Goal: Information Seeking & Learning: Learn about a topic

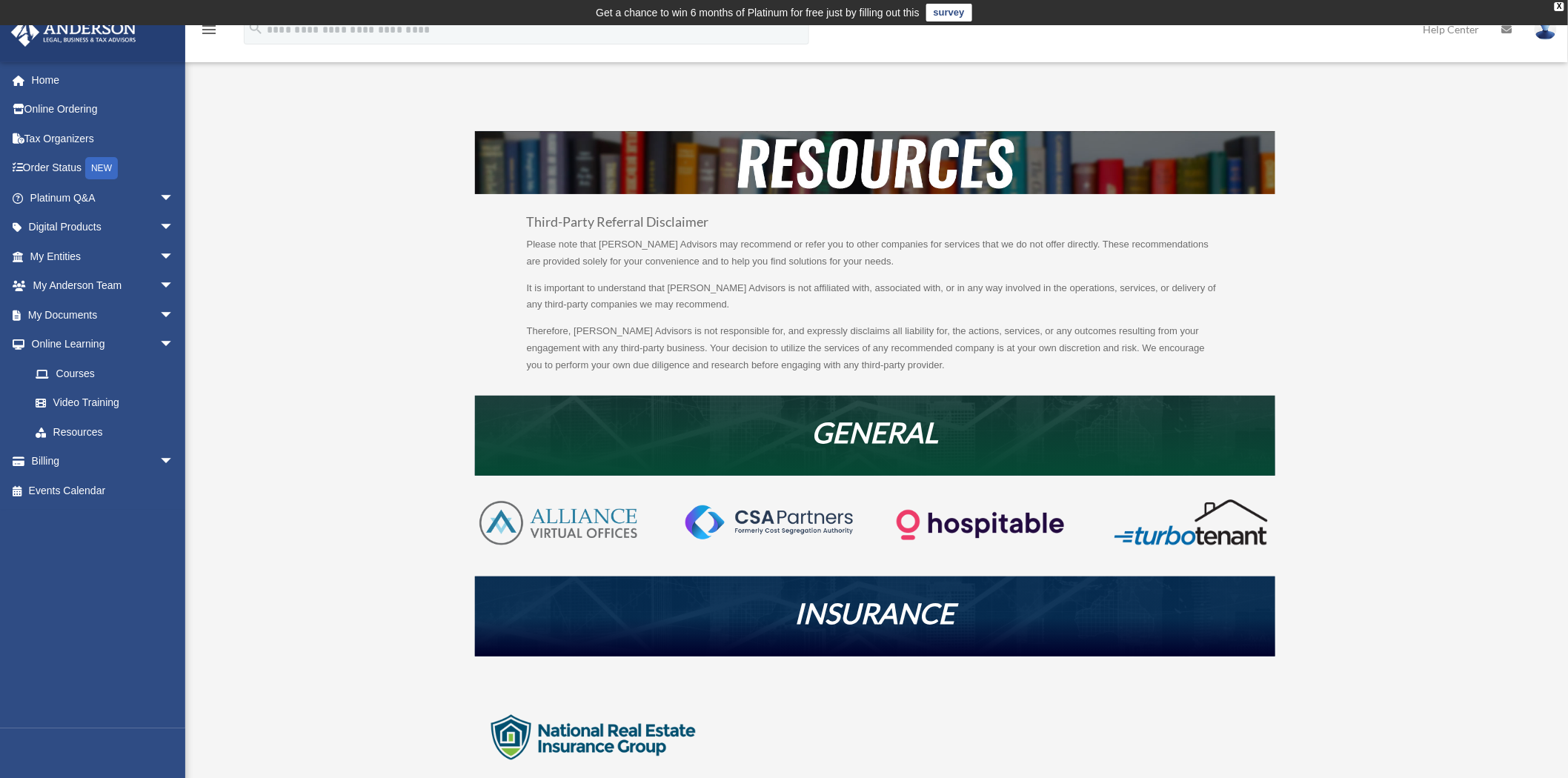
drag, startPoint x: 688, startPoint y: 502, endPoint x: 434, endPoint y: 371, distance: 285.8
click at [159, 189] on span "arrow_drop_down" at bounding box center [173, 198] width 29 height 30
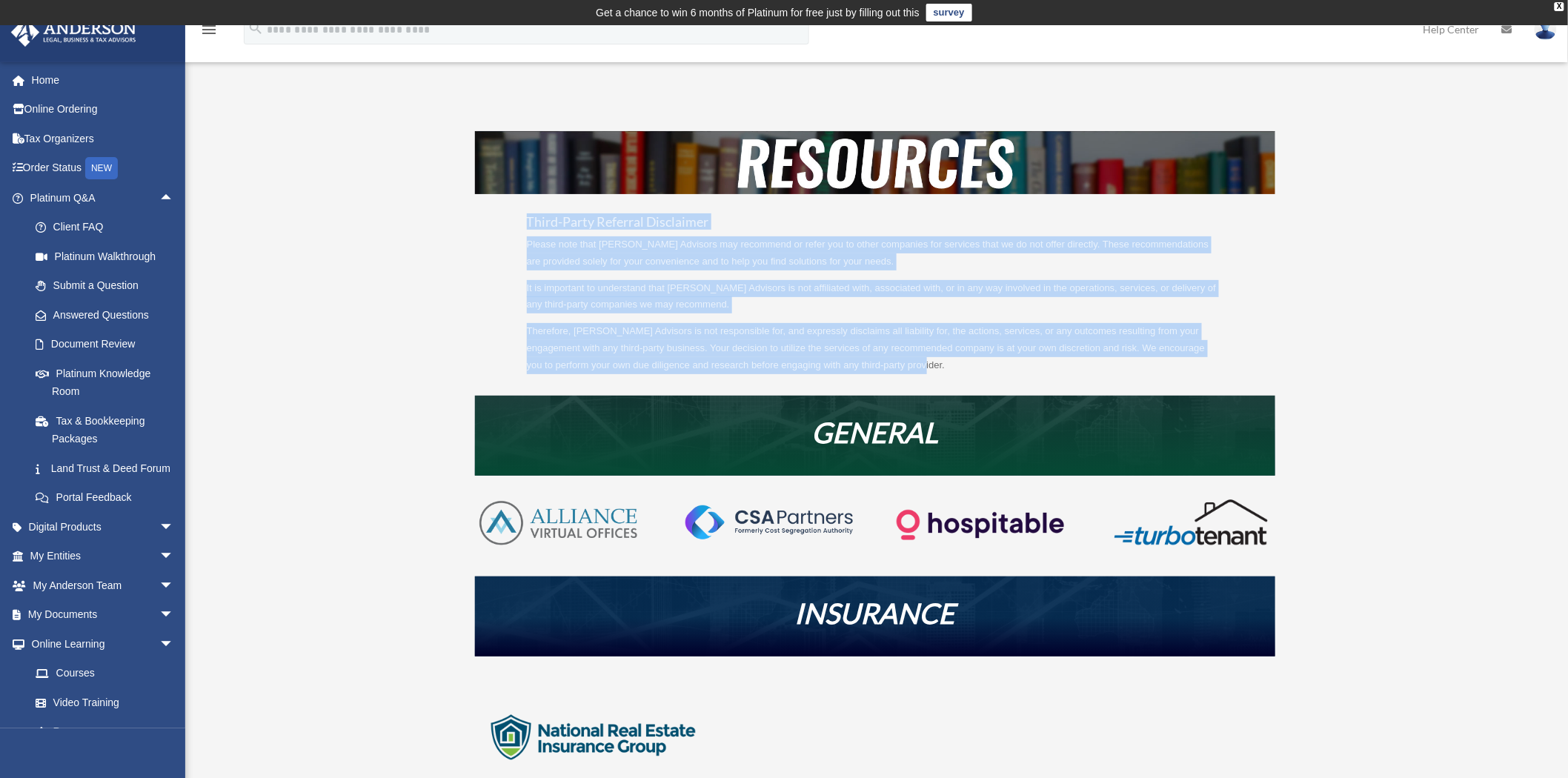
drag, startPoint x: 528, startPoint y: 222, endPoint x: 1040, endPoint y: 374, distance: 534.1
click at [1040, 374] on div "Third-Party Referral Disclaimer Please note that [PERSON_NAME] Advisors may rec…" at bounding box center [875, 263] width 800 height 265
copy div "Third-Party Referral Disclaimer Please note that [PERSON_NAME] Advisors may rec…"
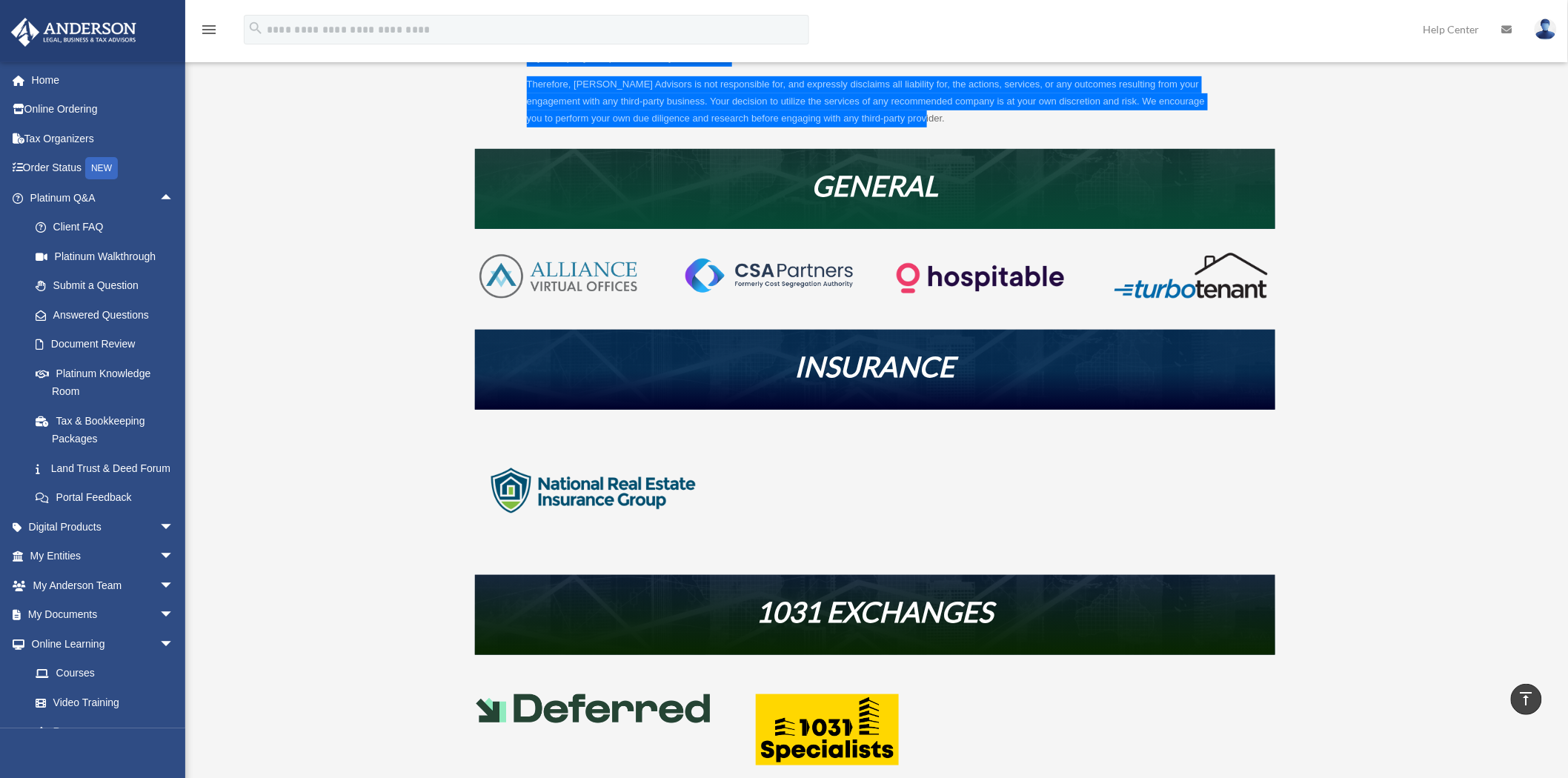
scroll to position [494, 0]
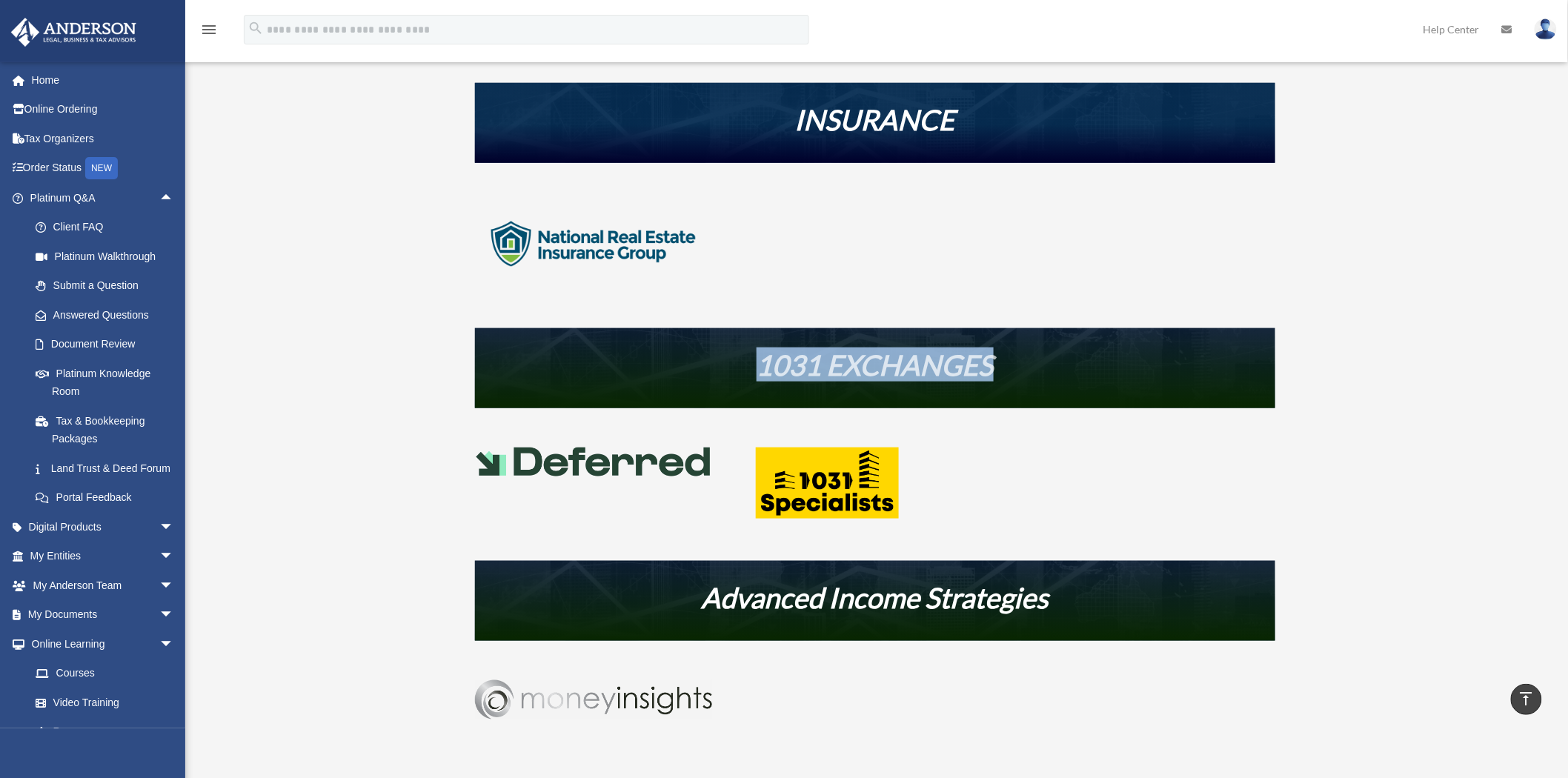
drag, startPoint x: 1062, startPoint y: 359, endPoint x: 762, endPoint y: 359, distance: 300.0
click at [762, 359] on h1 "1031 EXCHANGES" at bounding box center [875, 368] width 800 height 35
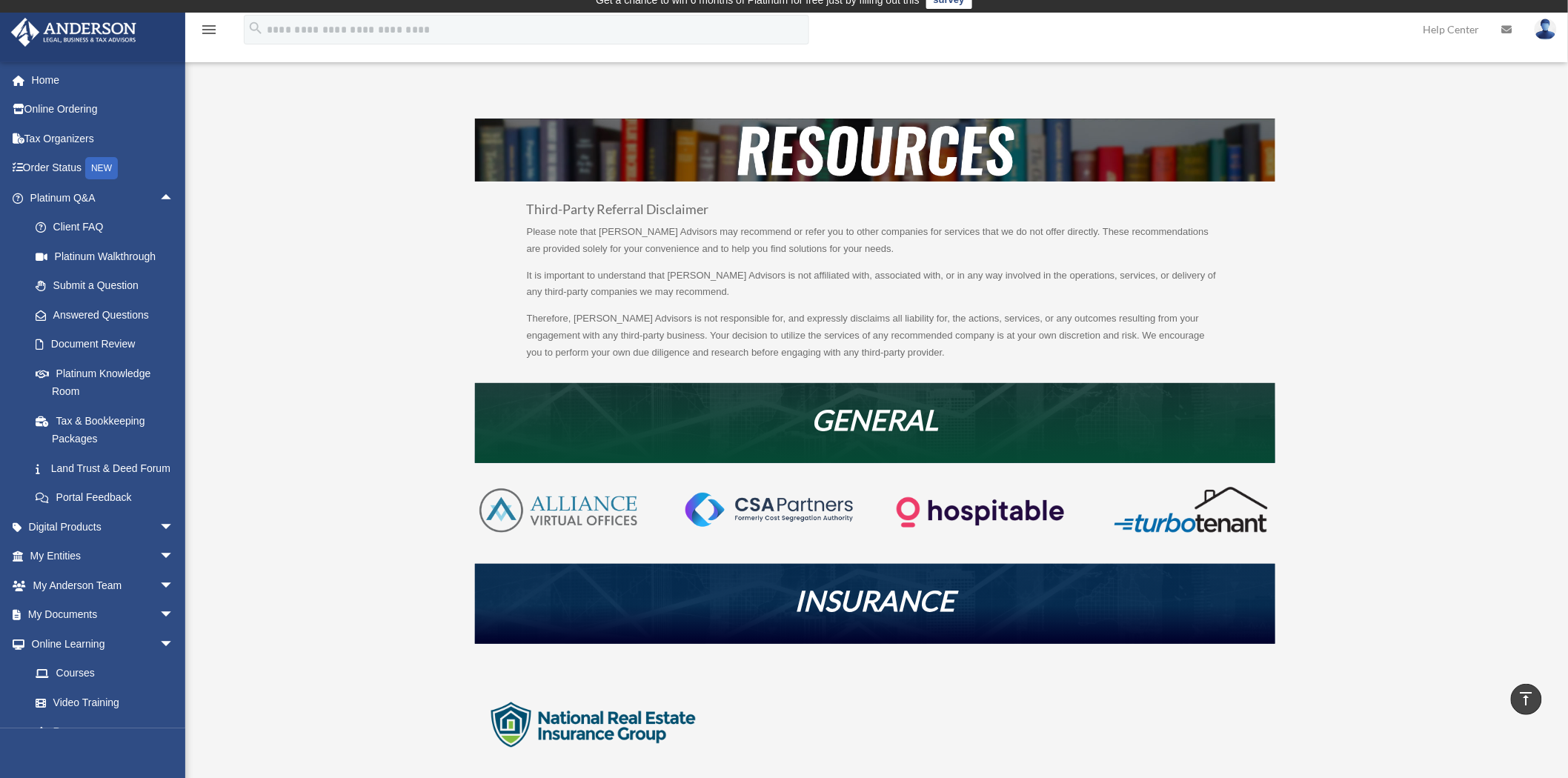
scroll to position [0, 0]
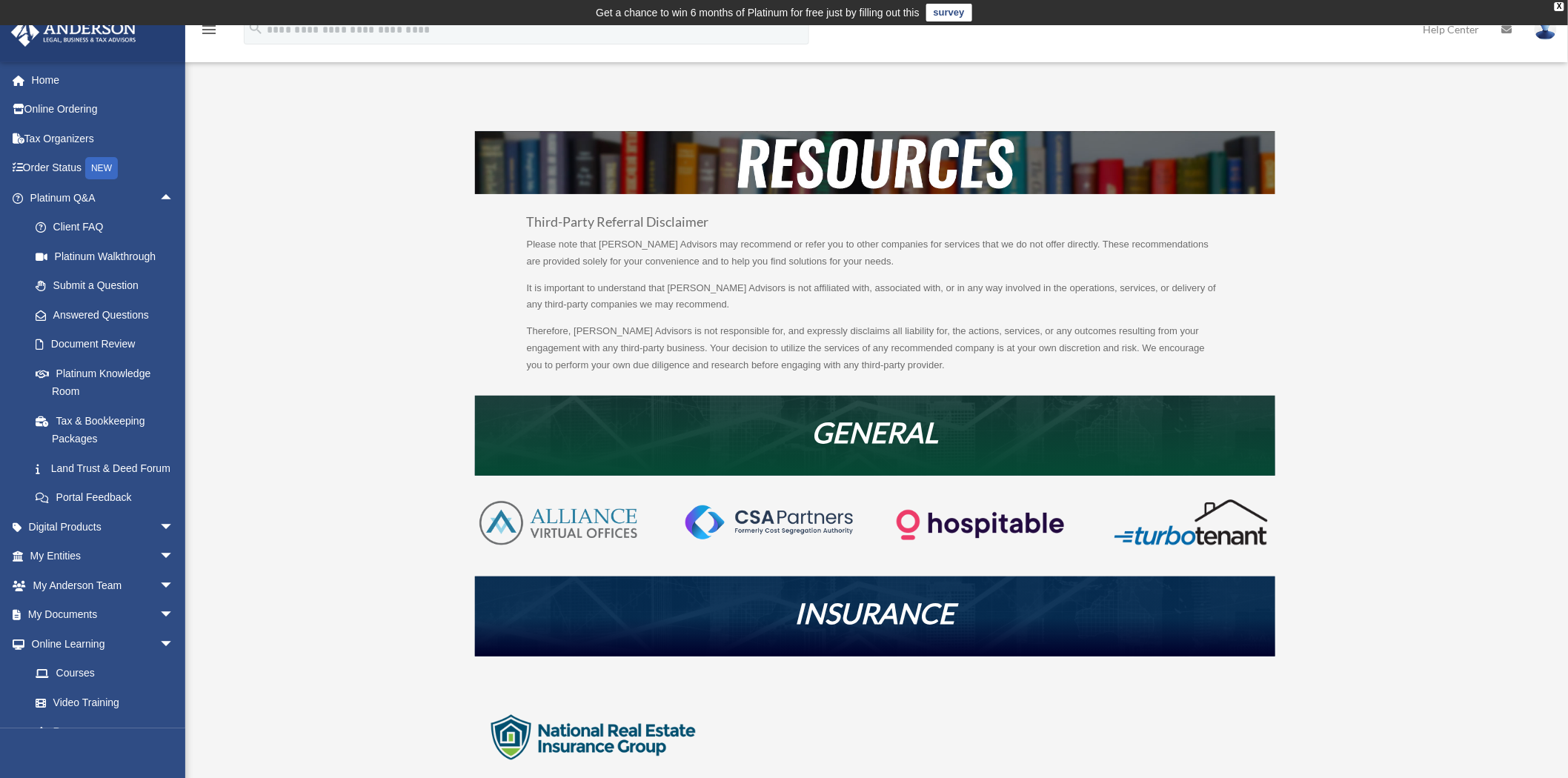
click at [531, 453] on div "GENERAL" at bounding box center [875, 436] width 800 height 80
drag, startPoint x: 546, startPoint y: 445, endPoint x: 435, endPoint y: 419, distance: 114.0
click at [439, 421] on div "Third-Party Referral Disclaimer Please note that [PERSON_NAME] Advisors may rec…" at bounding box center [874, 715] width 1107 height 1168
drag, startPoint x: 382, startPoint y: 413, endPoint x: 568, endPoint y: 427, distance: 186.5
click at [383, 413] on div "Third-Party Referral Disclaimer Please note that [PERSON_NAME] Advisors may rec…" at bounding box center [874, 715] width 1107 height 1168
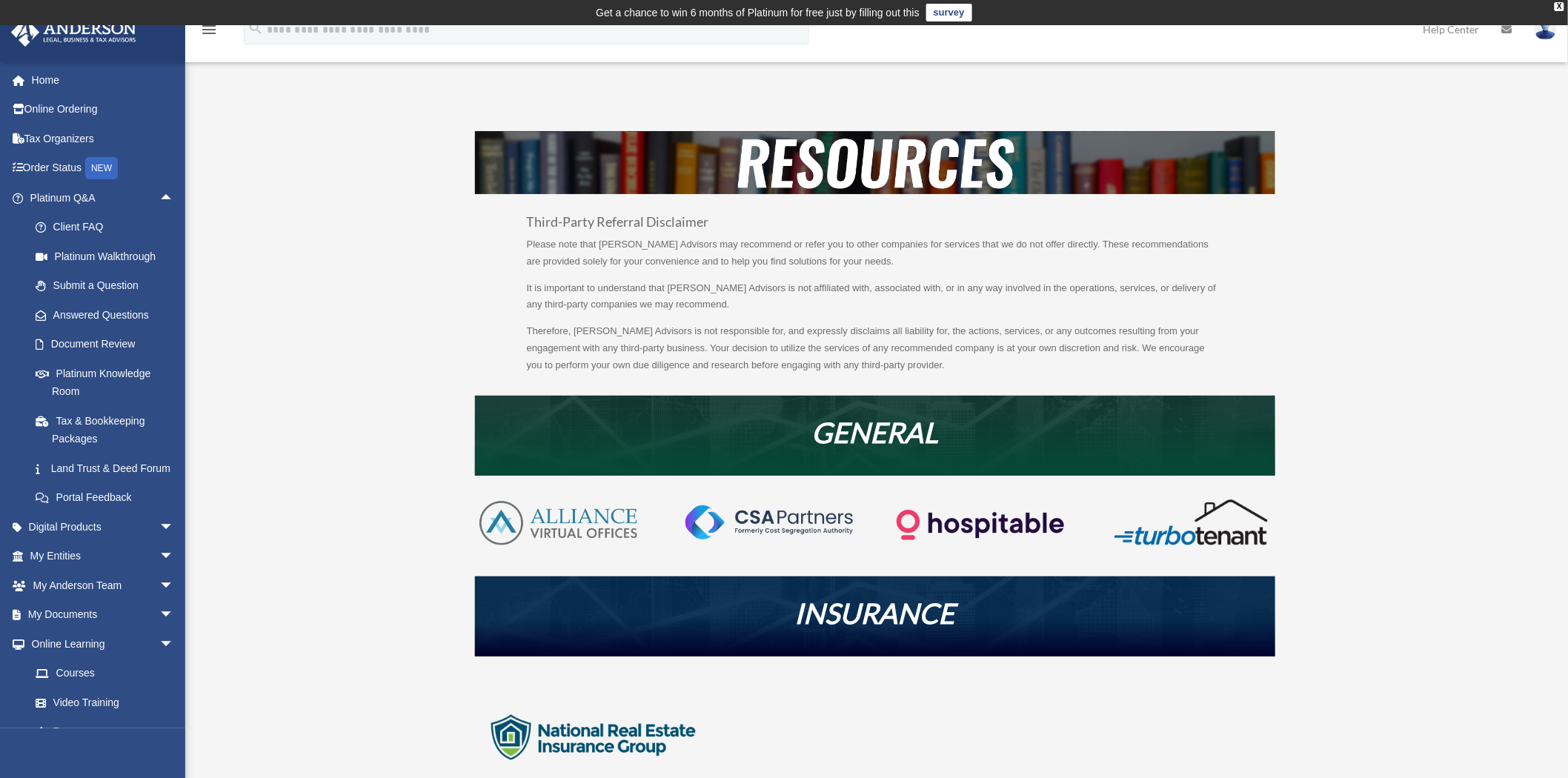
drag, startPoint x: 568, startPoint y: 428, endPoint x: 551, endPoint y: 436, distance: 18.8
click at [551, 436] on h1 "GENERAL" at bounding box center [875, 436] width 800 height 35
click at [1411, 593] on div "Resources [PERSON_NAME][EMAIL_ADDRESS][DOMAIN_NAME] Sign Out [PERSON_NAME][EMAI…" at bounding box center [784, 703] width 1568 height 1230
click at [399, 515] on div "Third-Party Referral Disclaimer Please note that [PERSON_NAME] Advisors may rec…" at bounding box center [874, 715] width 1107 height 1168
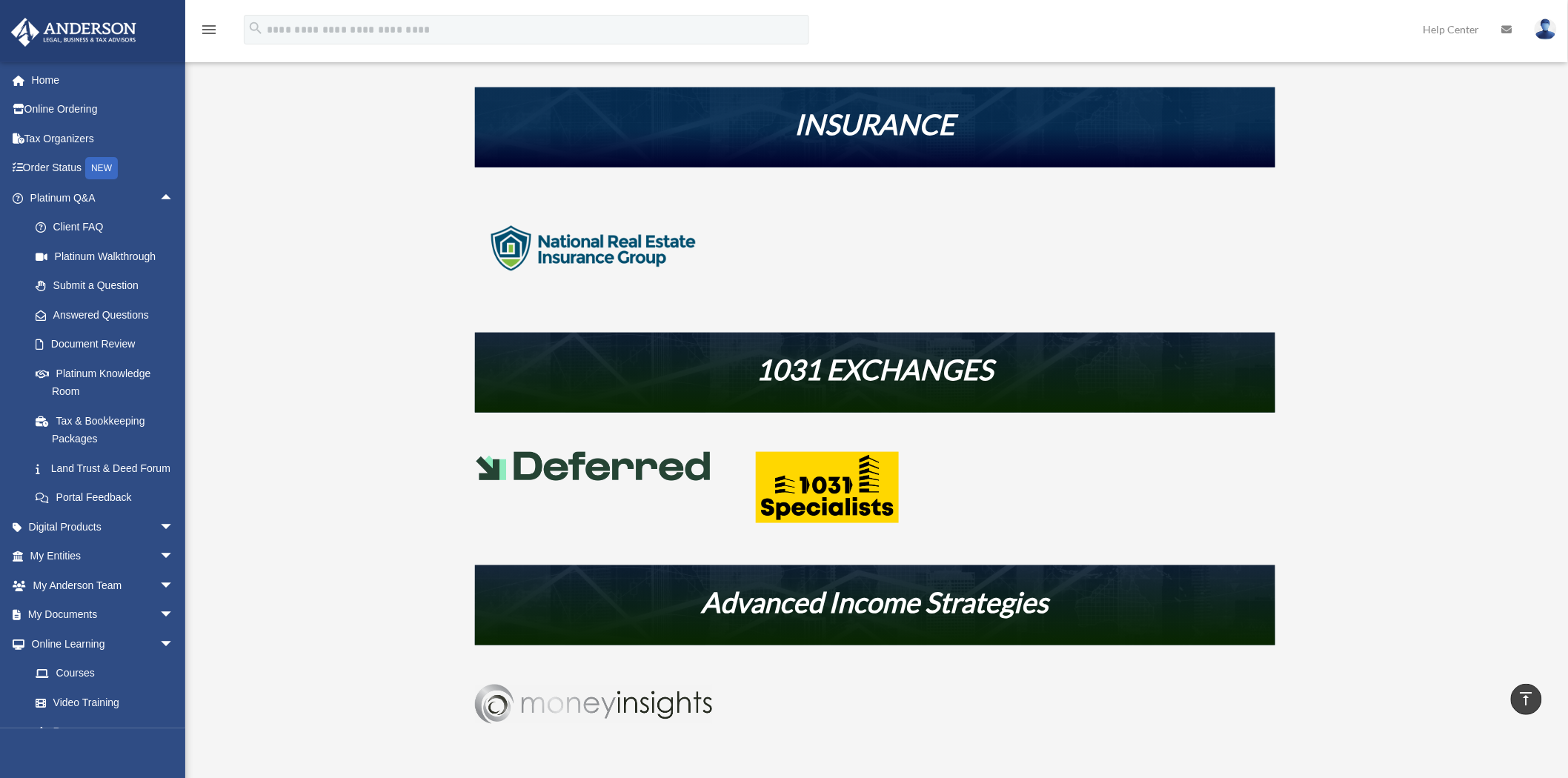
scroll to position [329, 0]
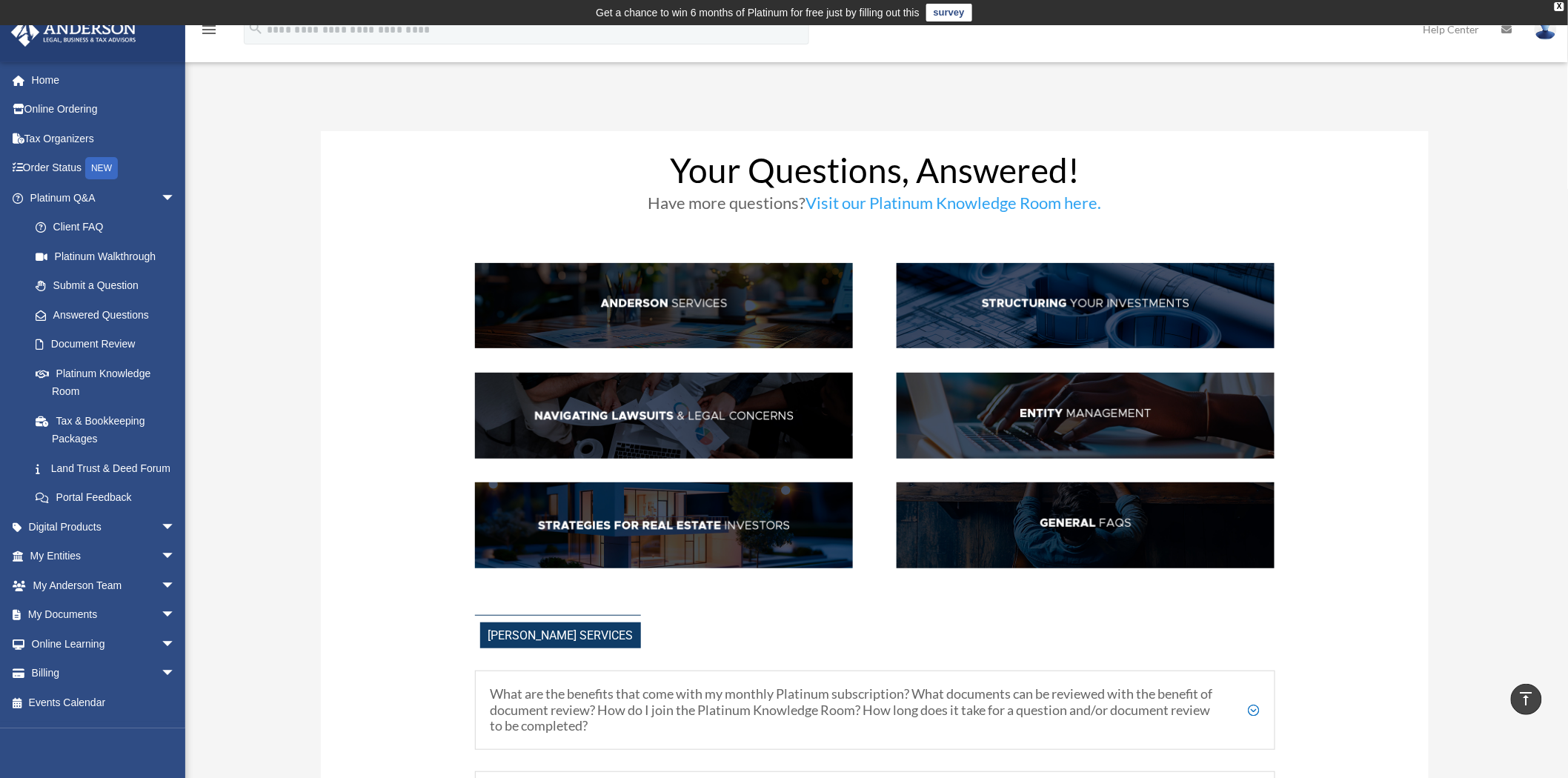
drag, startPoint x: 1416, startPoint y: 360, endPoint x: 1401, endPoint y: 105, distance: 255.4
click at [631, 292] on img at bounding box center [663, 306] width 377 height 86
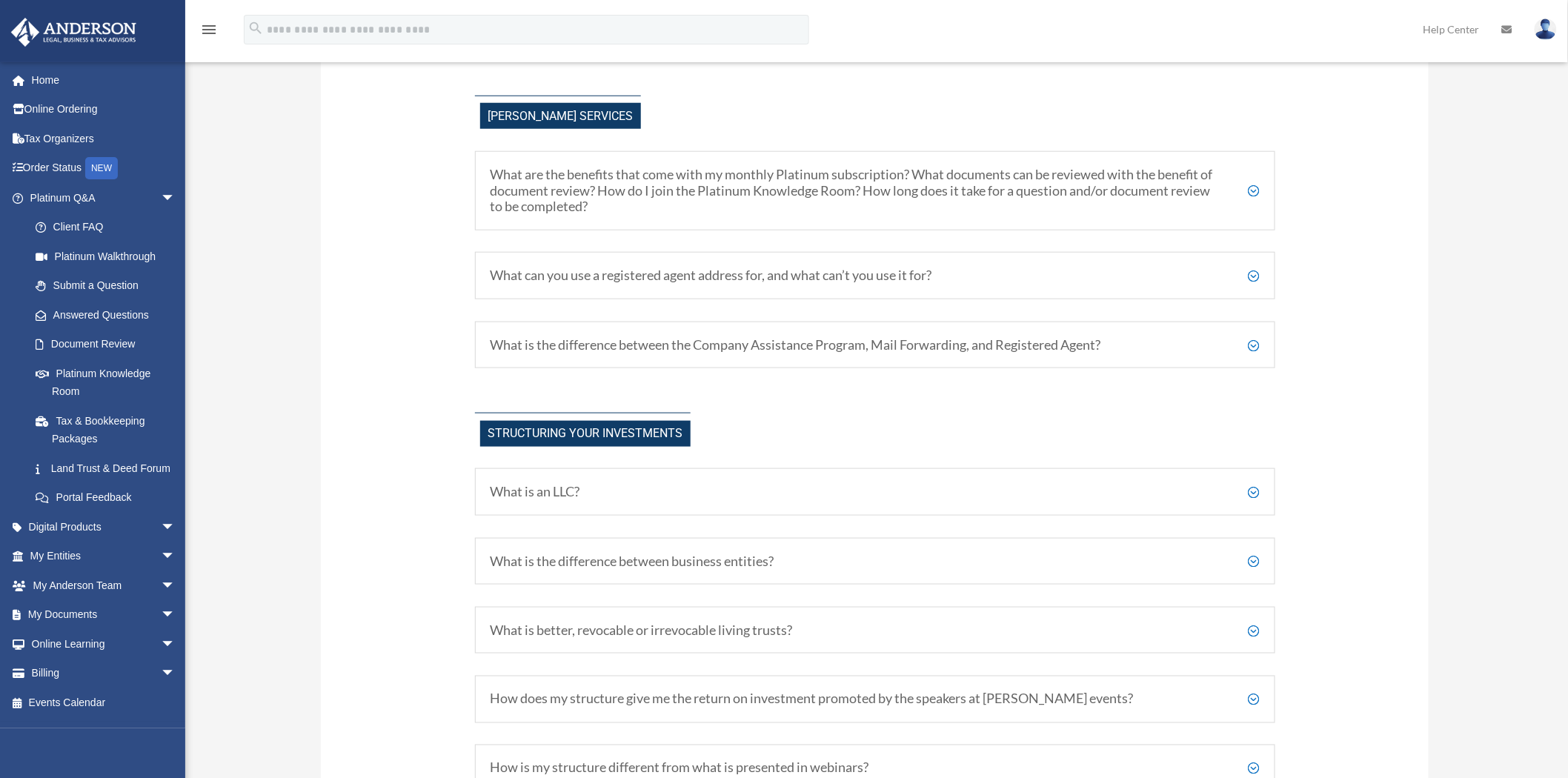
scroll to position [525, 0]
